Goal: Information Seeking & Learning: Learn about a topic

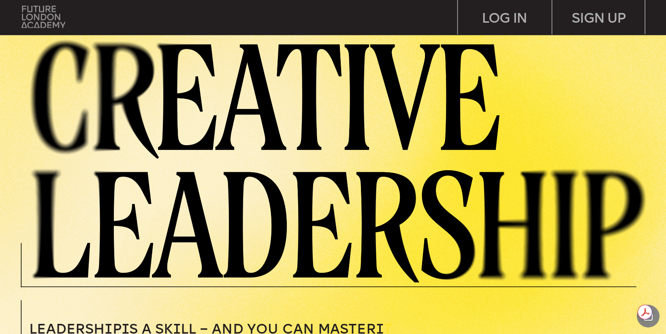
click at [29, 13] on img at bounding box center [43, 17] width 44 height 22
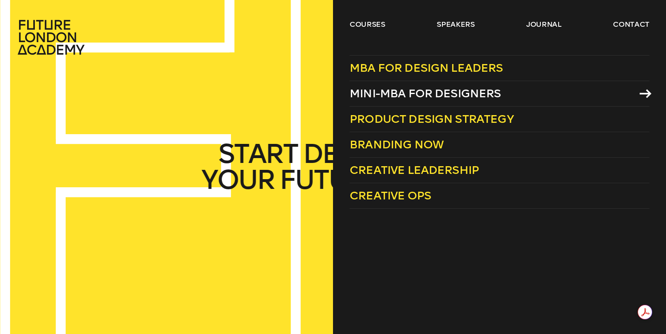
click at [393, 95] on span "Mini-MBA for Designers" at bounding box center [425, 93] width 151 height 13
